Goal: Transaction & Acquisition: Purchase product/service

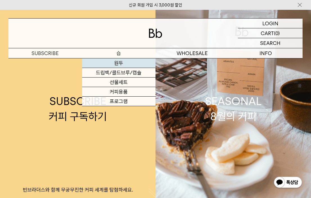
click at [120, 62] on link "원두" at bounding box center [119, 64] width 74 height 10
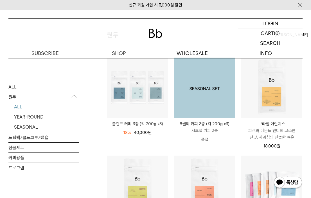
scroll to position [56, 0]
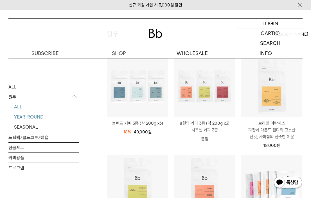
click at [28, 116] on link "YEAR-ROUND" at bounding box center [46, 117] width 65 height 10
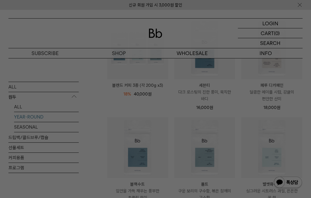
scroll to position [84, 0]
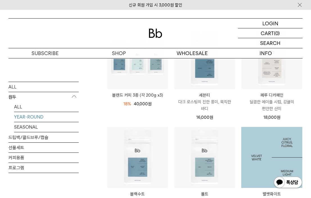
click at [268, 166] on img at bounding box center [271, 157] width 61 height 61
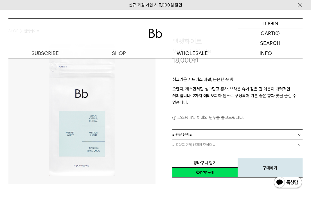
scroll to position [84, 0]
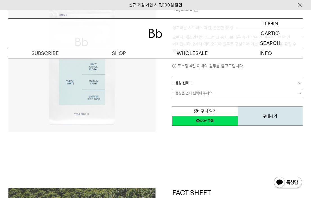
click at [198, 84] on link "= 용량 선택 =" at bounding box center [237, 83] width 130 height 10
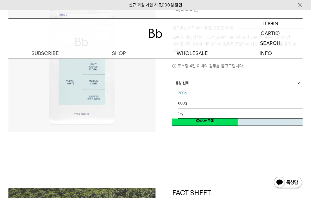
click at [187, 94] on li "200g" at bounding box center [240, 93] width 125 height 10
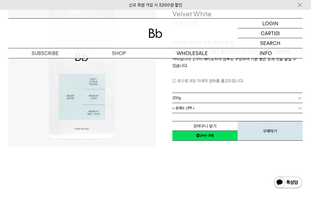
scroll to position [56, 0]
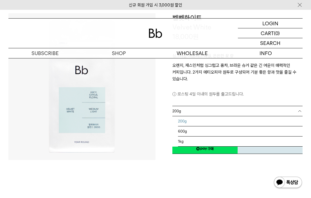
click at [178, 112] on span "200g" at bounding box center [176, 111] width 9 height 10
click at [191, 129] on li "600g" at bounding box center [240, 132] width 125 height 10
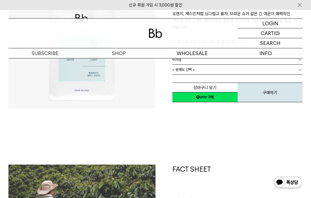
scroll to position [113, 0]
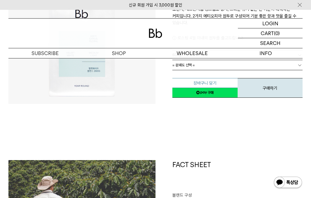
click at [217, 83] on button "장바구니 담기" at bounding box center [204, 83] width 65 height 10
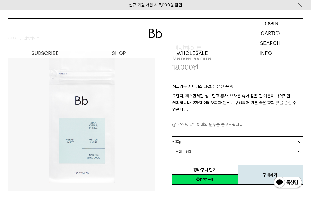
scroll to position [0, 0]
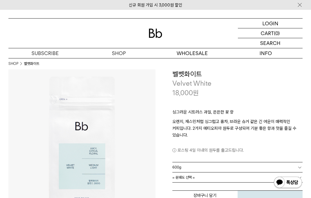
click at [187, 94] on p "18,000 원" at bounding box center [185, 93] width 26 height 10
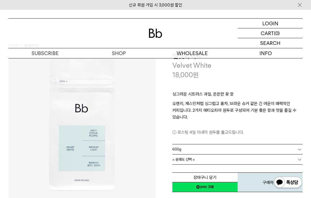
scroll to position [28, 0]
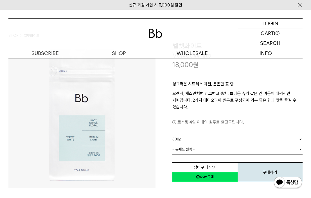
click at [196, 125] on p "로스팅 4일 이내의 원두를 출고드립니다." at bounding box center [237, 122] width 130 height 7
click at [188, 140] on link "600g" at bounding box center [237, 139] width 130 height 10
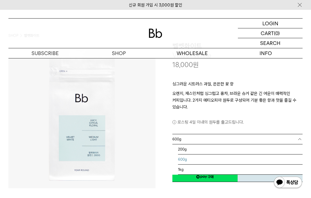
click at [188, 140] on link "600g" at bounding box center [237, 139] width 130 height 10
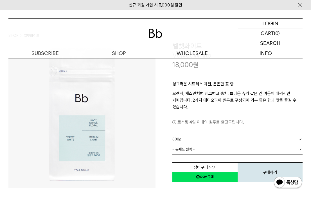
click at [187, 146] on span "= 분쇄도 선택 =" at bounding box center [183, 150] width 23 height 10
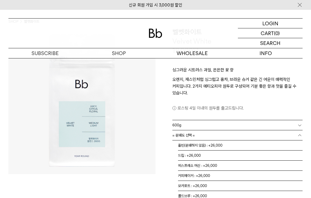
scroll to position [56, 0]
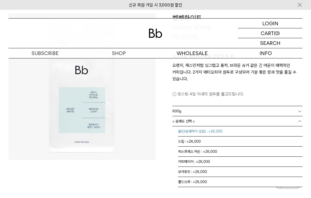
click at [196, 133] on li "홀빈(분쇄하지 않음) : +26,000" at bounding box center [240, 132] width 125 height 10
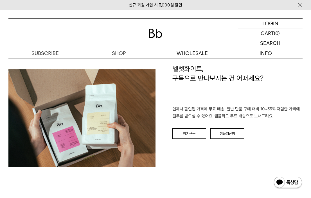
scroll to position [788, 0]
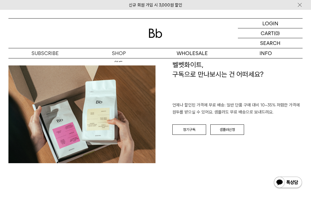
click at [197, 163] on div "벨벳화이트, 구독으로 만나보시는 건 어떠세요? 언제나 할인된 가격에 무료 배송: 일반 단품 구매 대비 10~35% 저렴한 가격에 원두를 받으실…" at bounding box center [229, 114] width 147 height 109
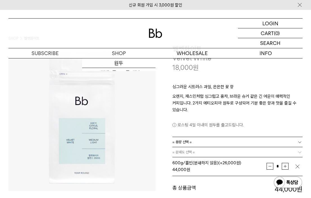
scroll to position [84, 0]
